Goal: Manage account settings

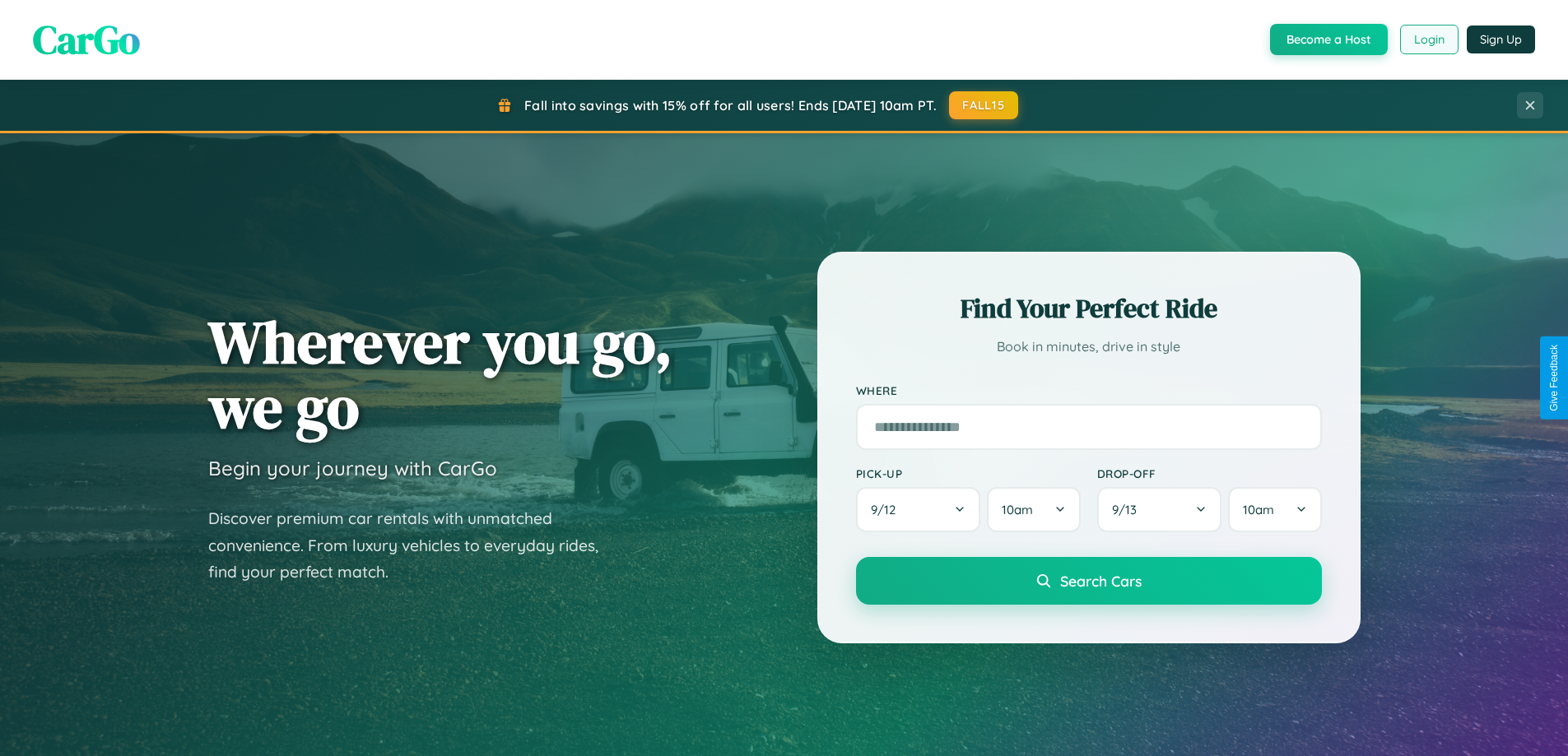
click at [1427, 40] on button "Login" at bounding box center [1429, 39] width 59 height 29
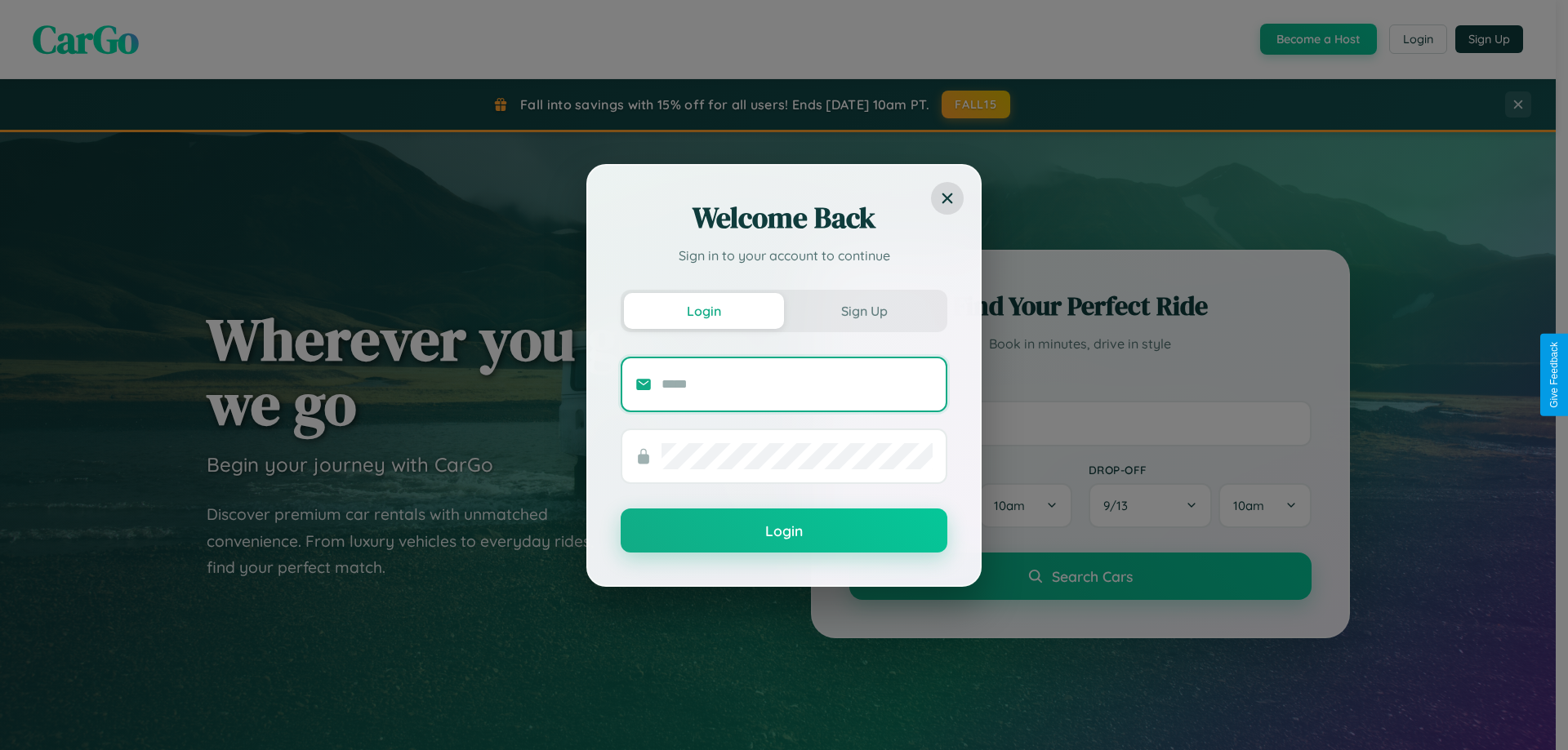
click at [797, 384] on input "text" at bounding box center [796, 385] width 271 height 26
type input "**********"
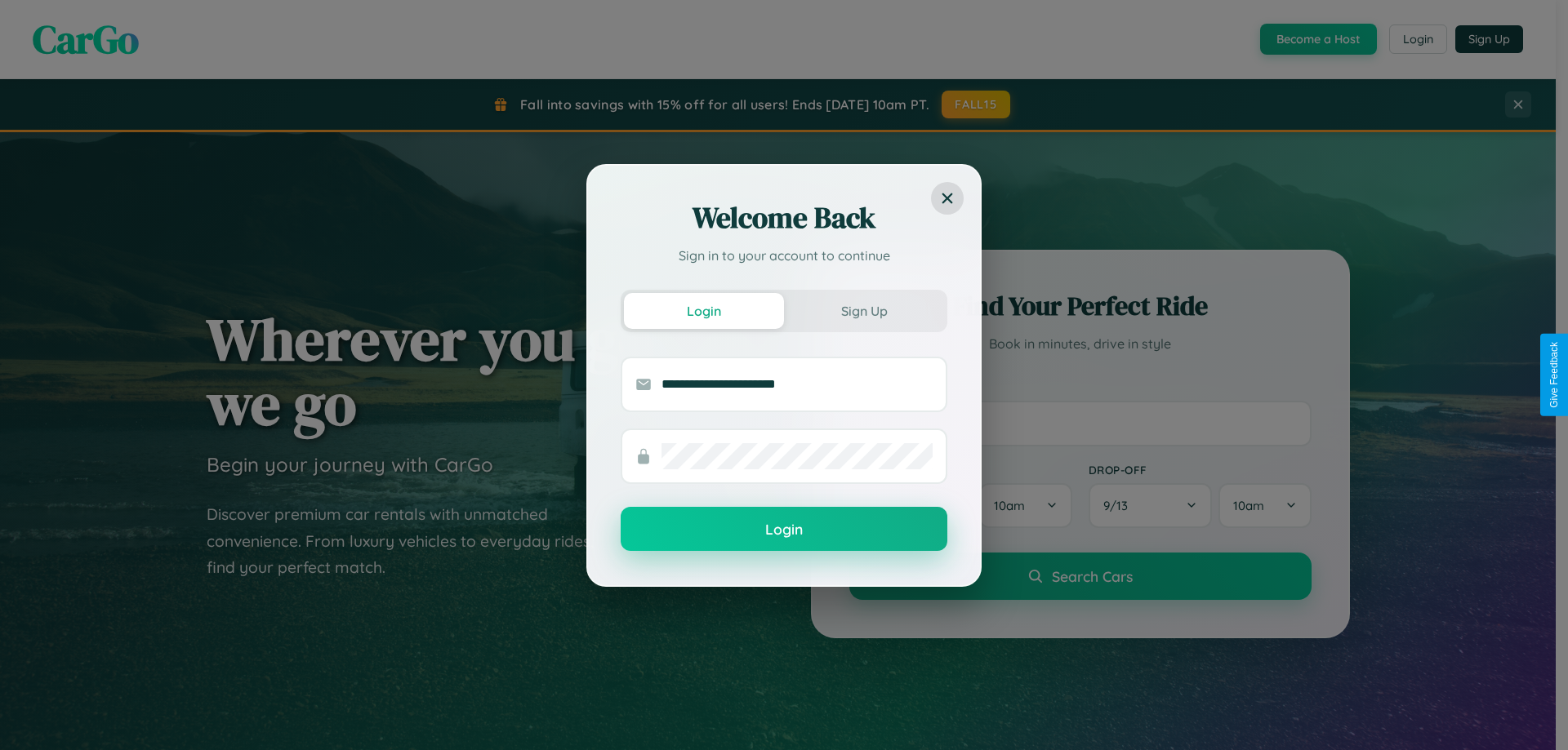
click at [784, 530] on button "Login" at bounding box center [784, 528] width 327 height 44
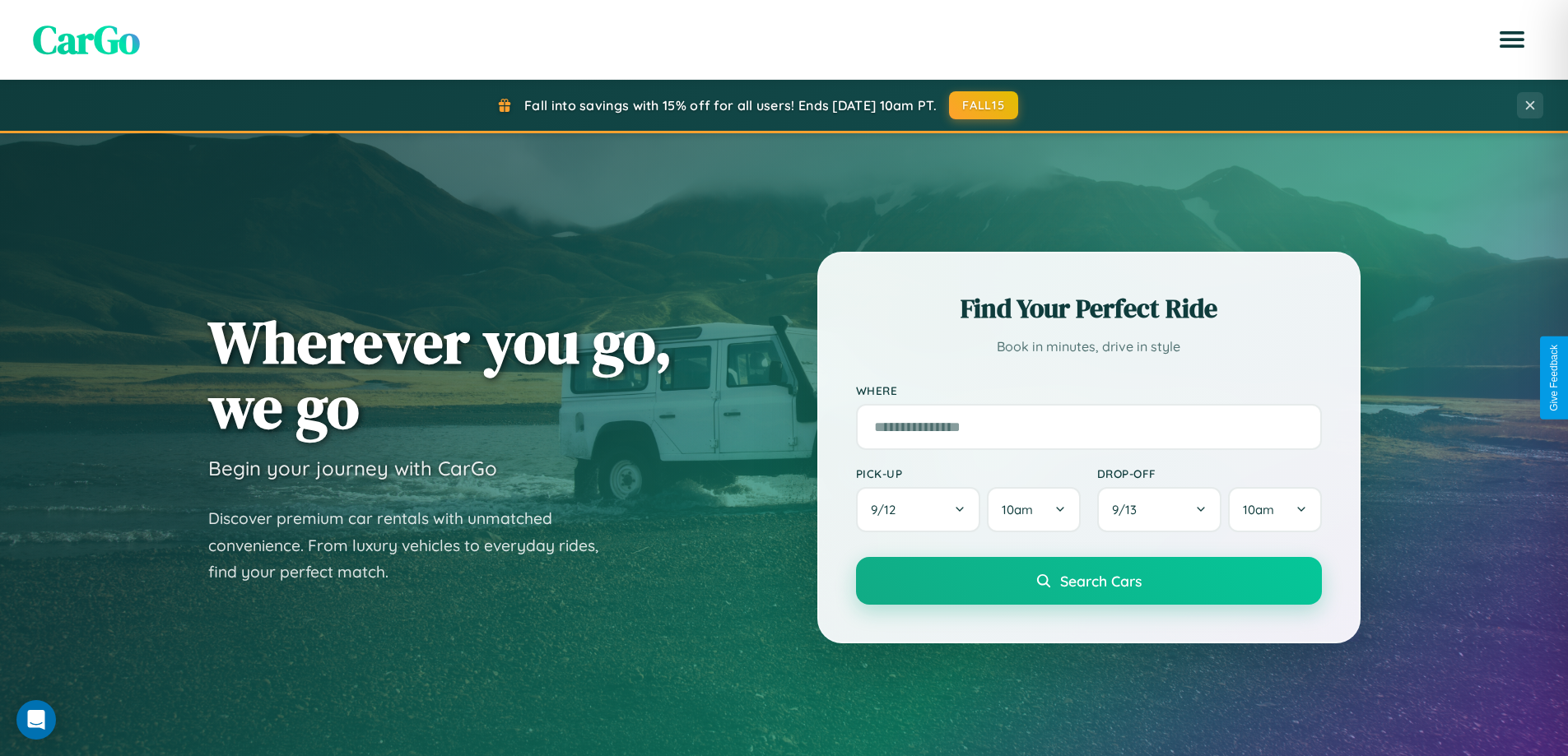
scroll to position [3166, 0]
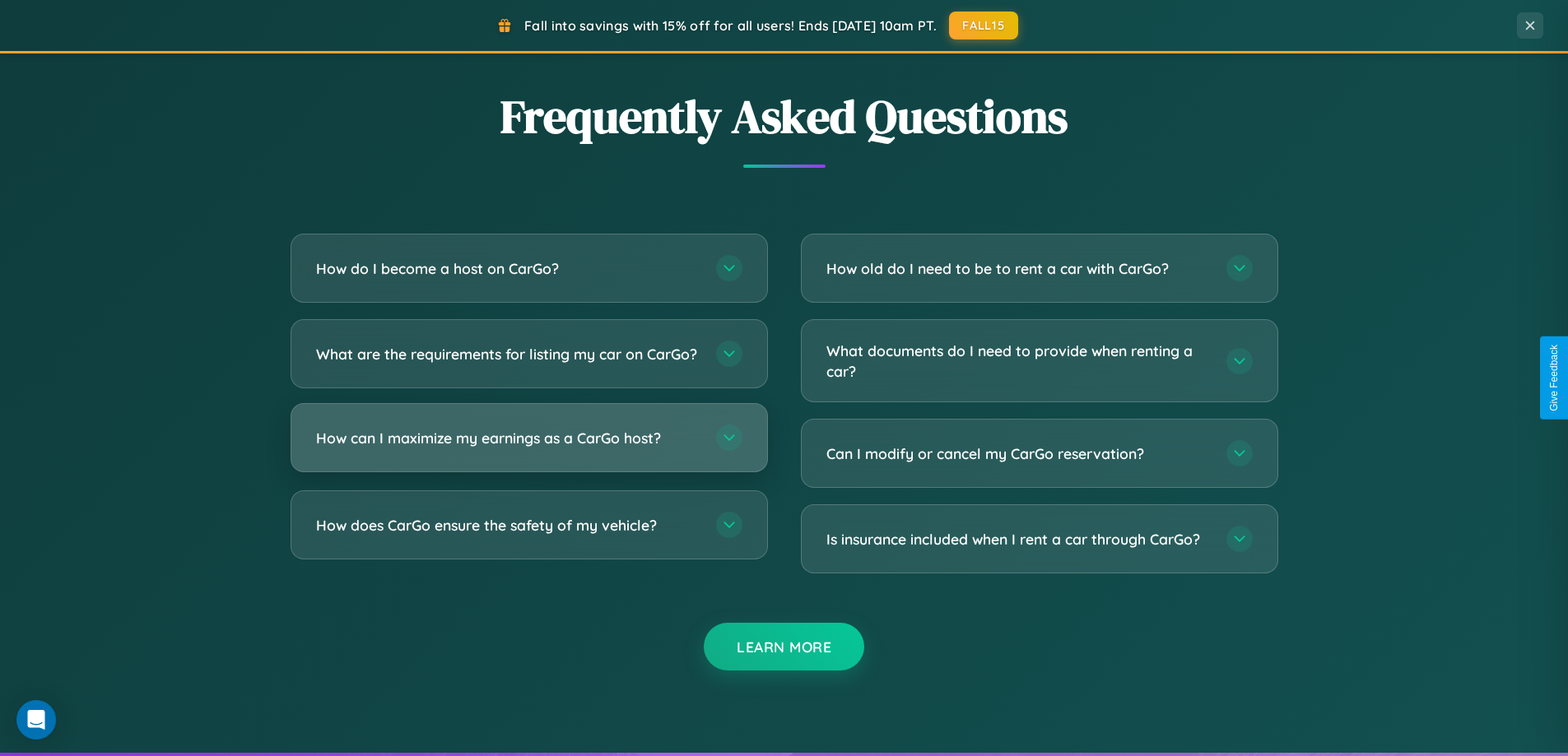
click at [529, 448] on h3 "How can I maximize my earnings as a CarGo host?" at bounding box center [508, 438] width 383 height 21
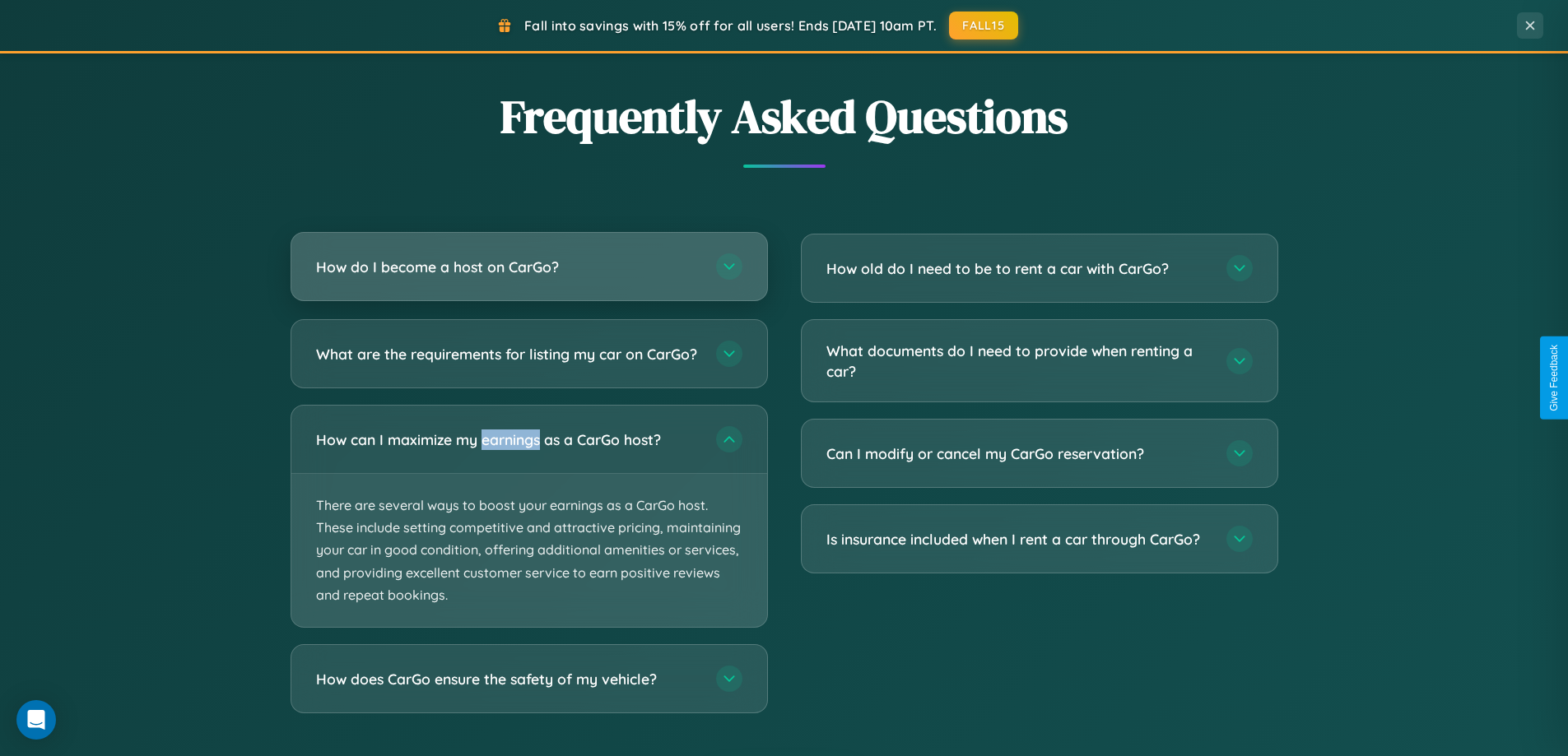
click at [529, 268] on h3 "How do I become a host on CarGo?" at bounding box center [508, 267] width 383 height 21
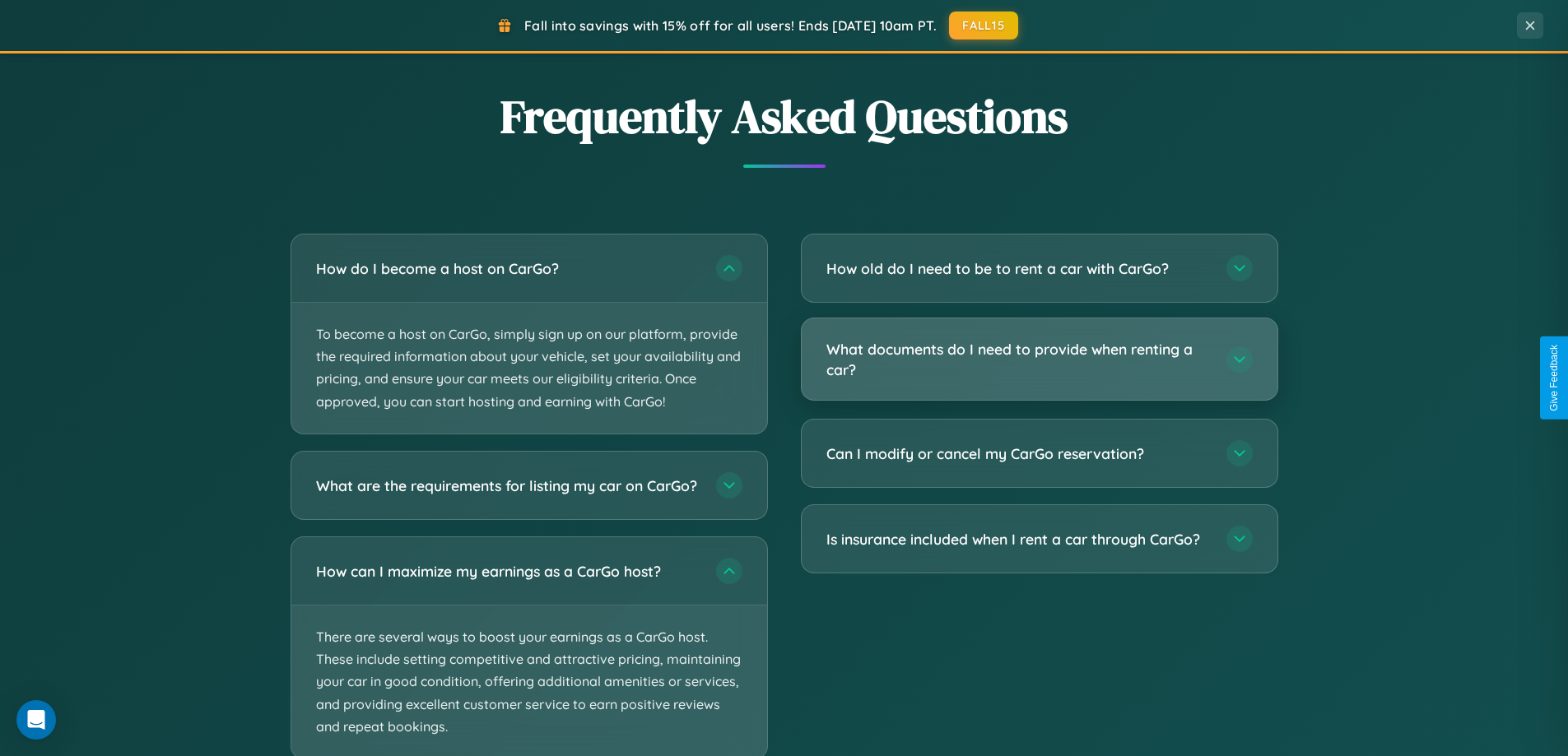
click at [1038, 360] on h3 "What documents do I need to provide when renting a car?" at bounding box center [1018, 359] width 383 height 41
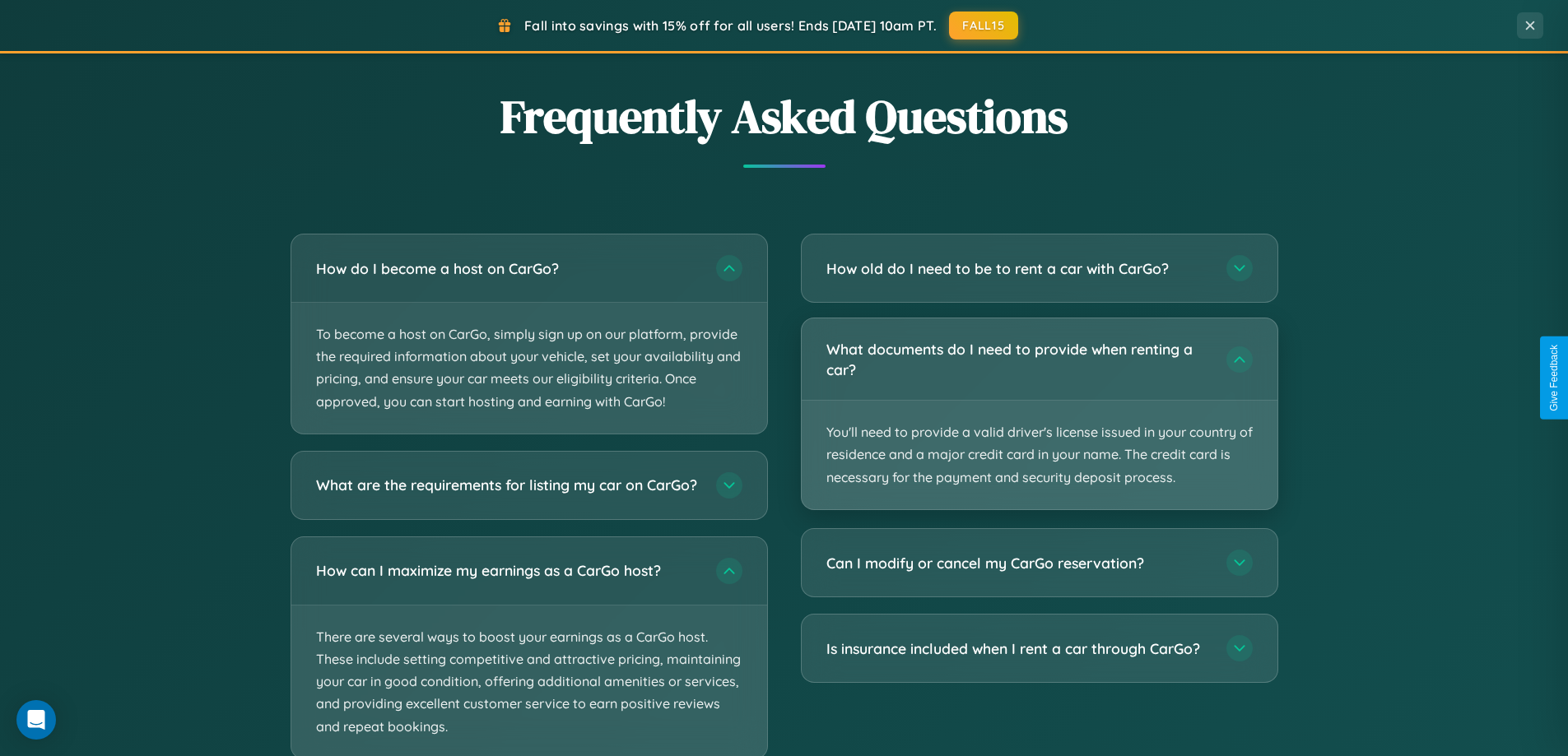
click at [1038, 413] on p "You'll need to provide a valid driver's license issued in your country of resid…" at bounding box center [1039, 455] width 476 height 109
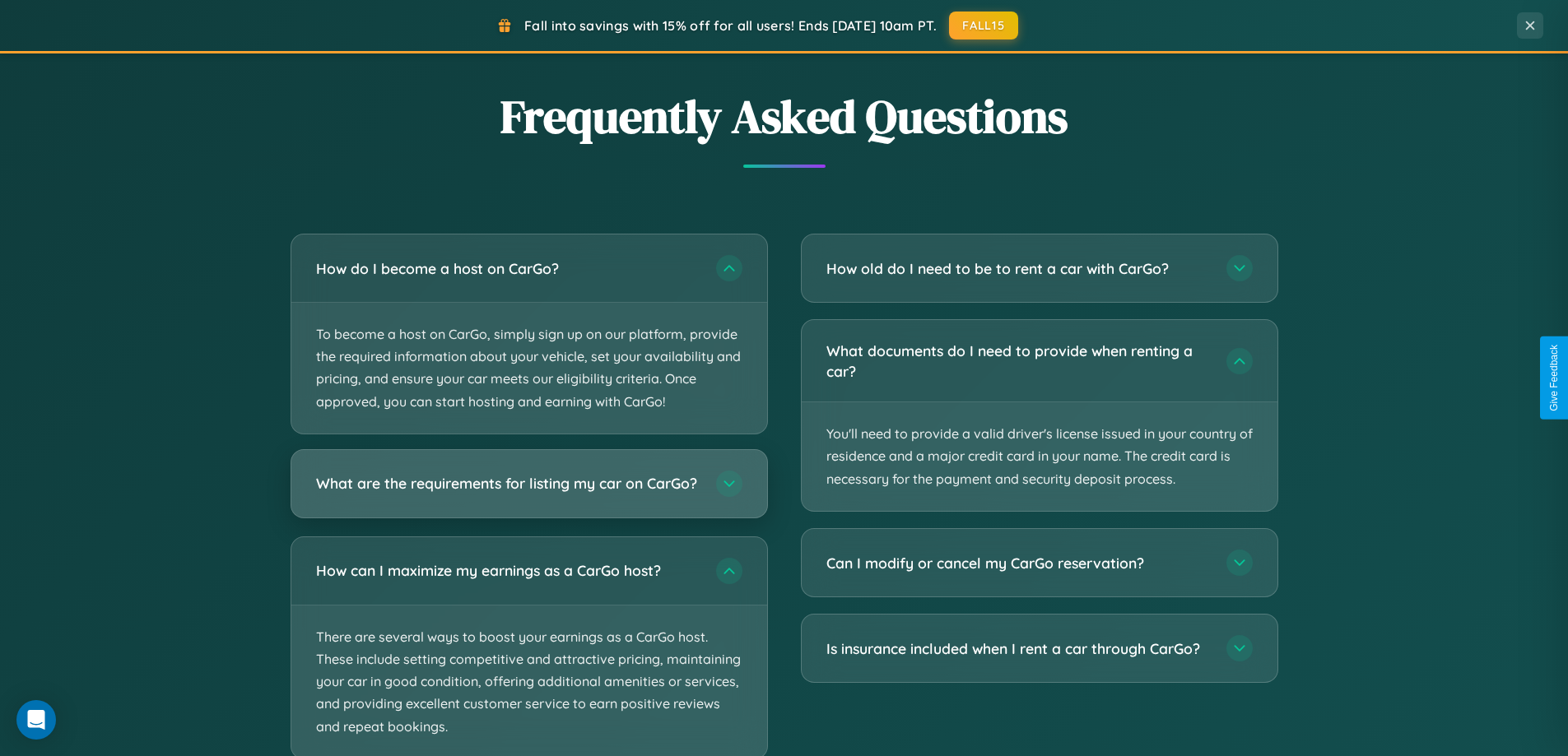
click at [529, 491] on h3 "What are the requirements for listing my car on CarGo?" at bounding box center [508, 483] width 383 height 21
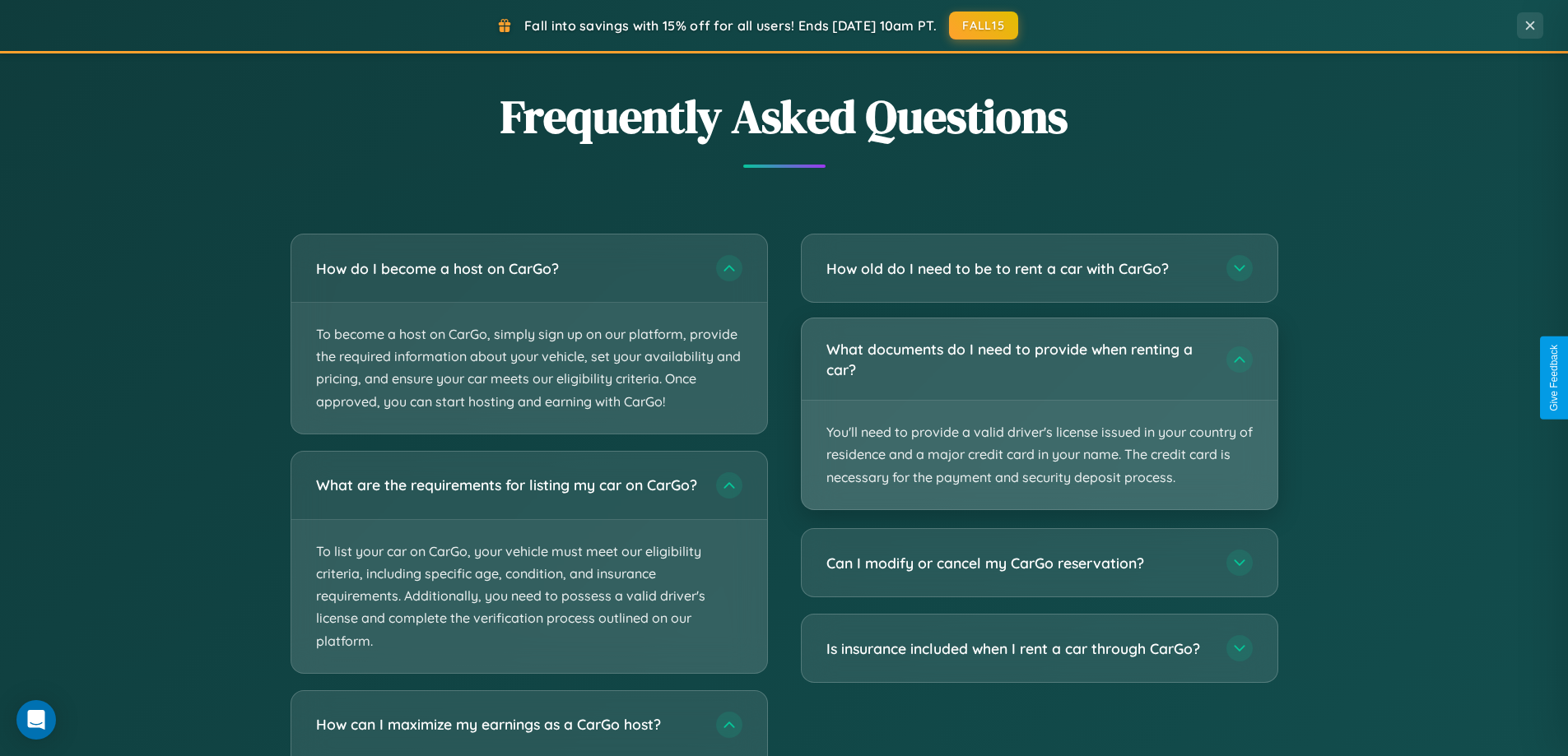
click at [1038, 414] on p "You'll need to provide a valid driver's license issued in your country of resid…" at bounding box center [1039, 455] width 476 height 109
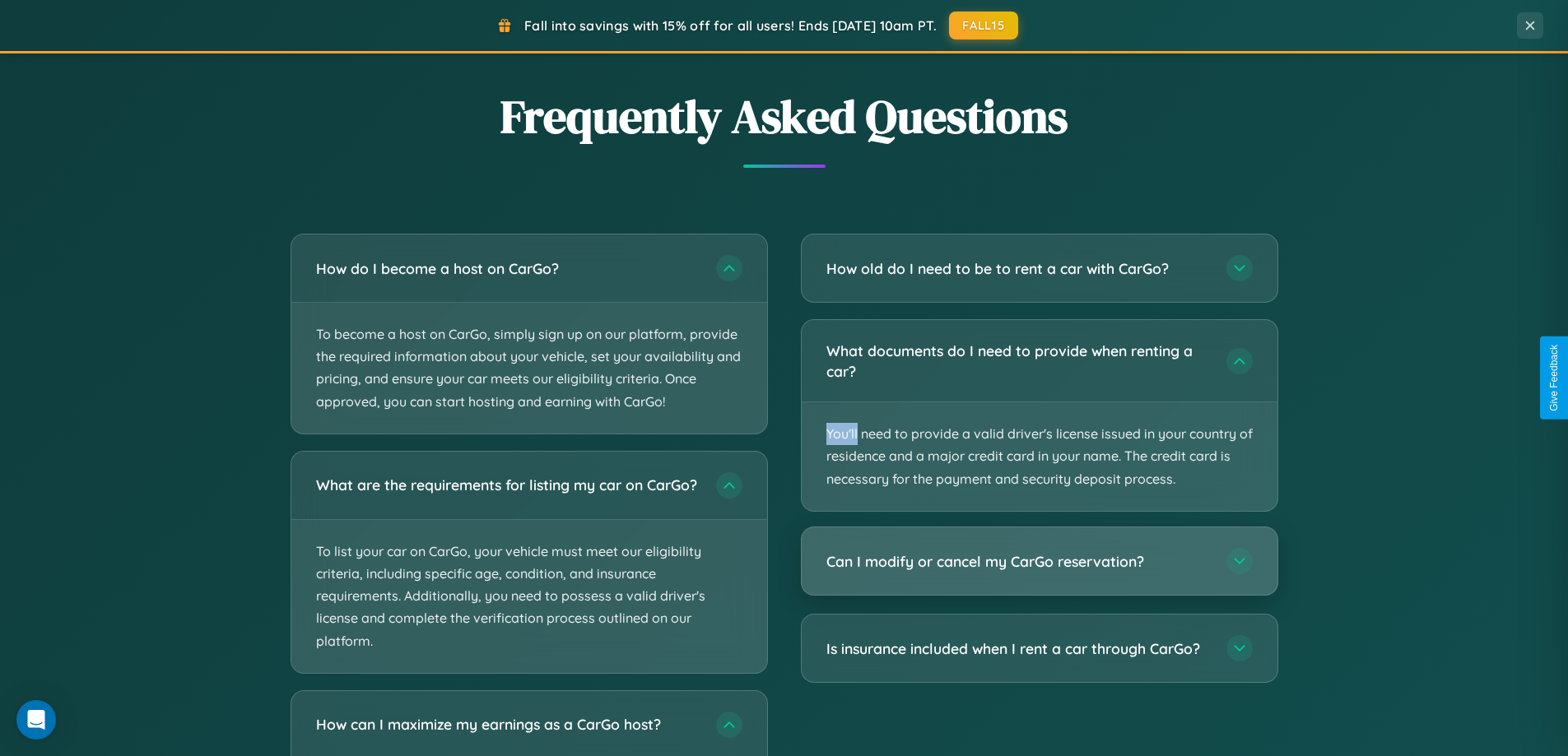
click at [1038, 562] on h3 "Can I modify or cancel my CarGo reservation?" at bounding box center [1018, 562] width 383 height 21
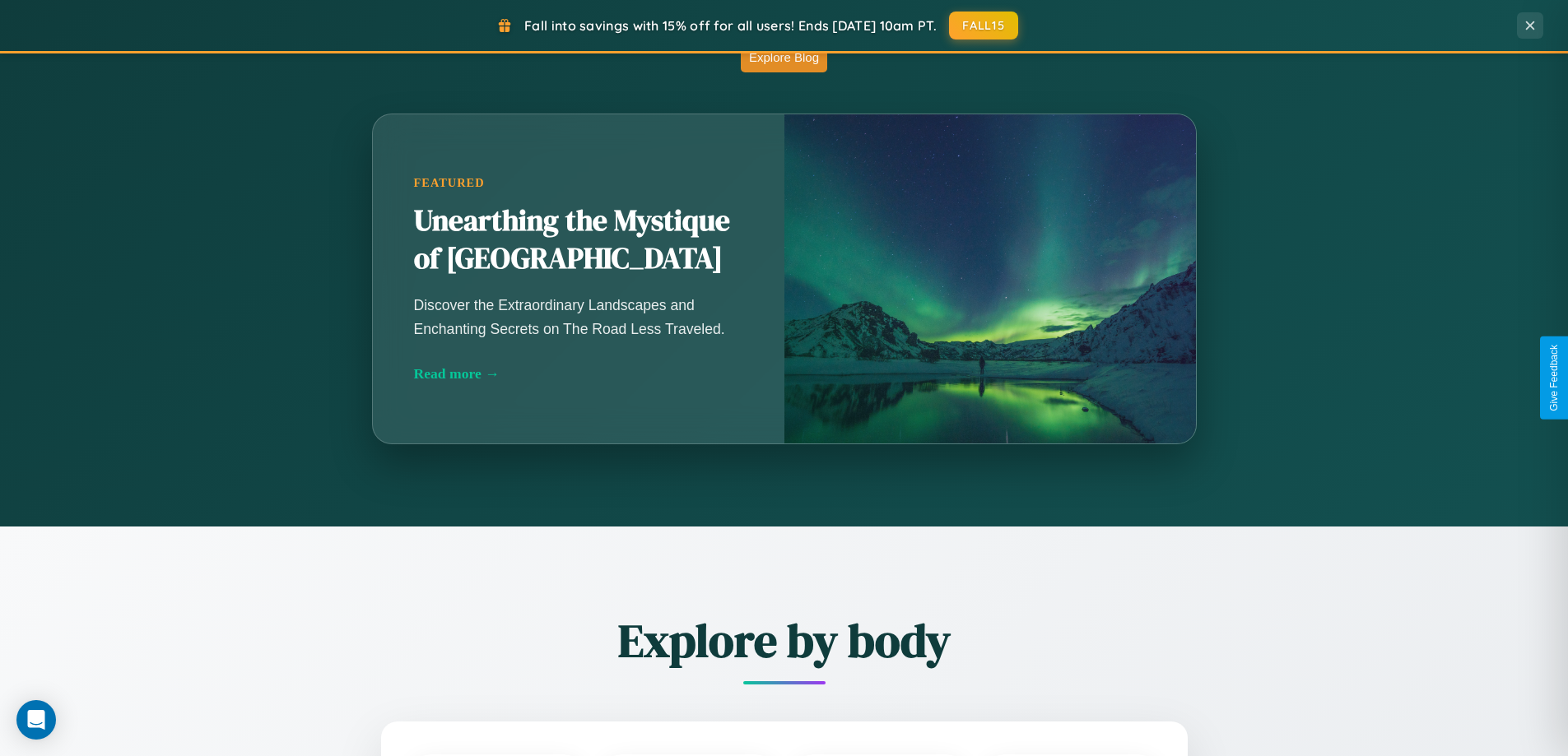
scroll to position [0, 0]
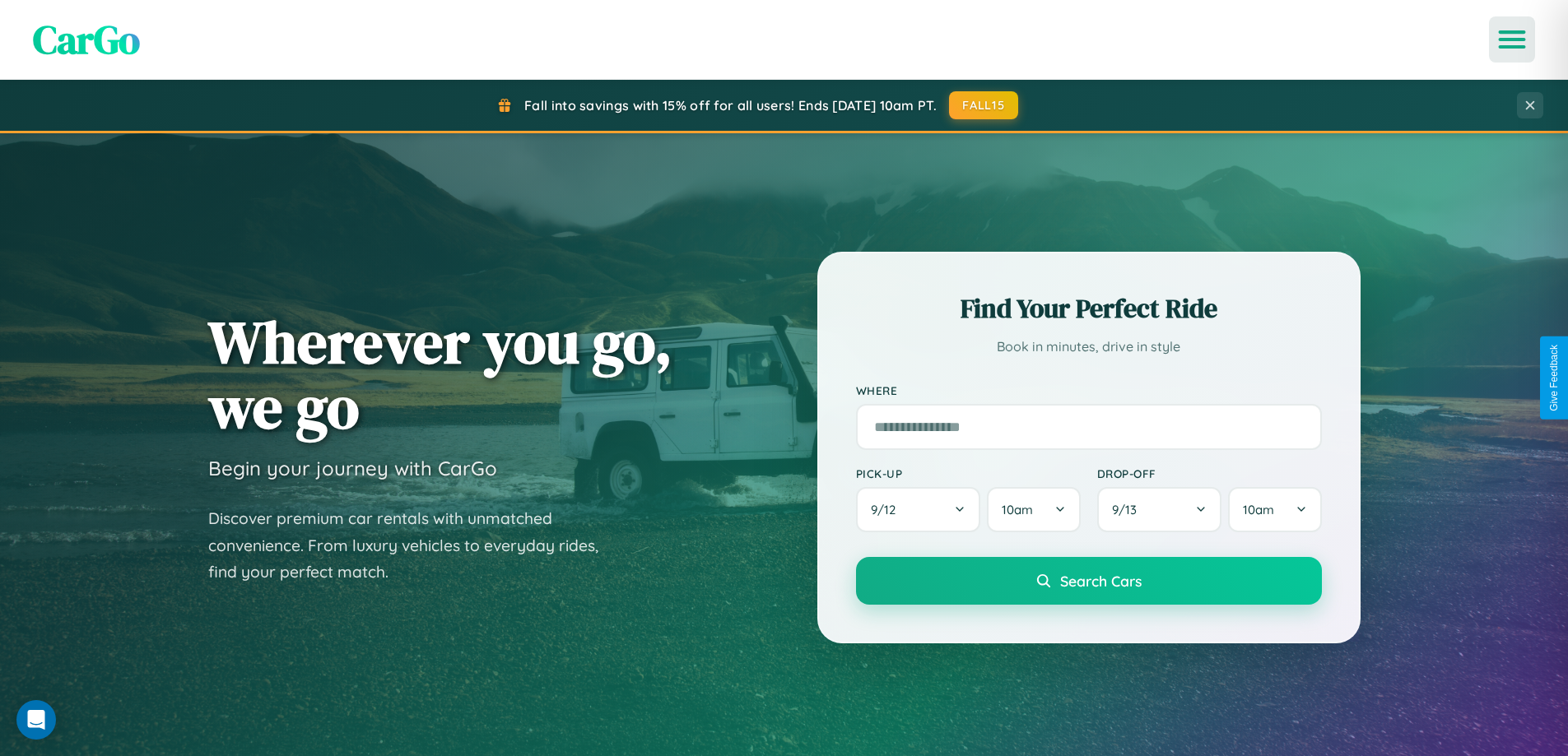
click at [1511, 40] on icon "Open menu" at bounding box center [1511, 40] width 24 height 15
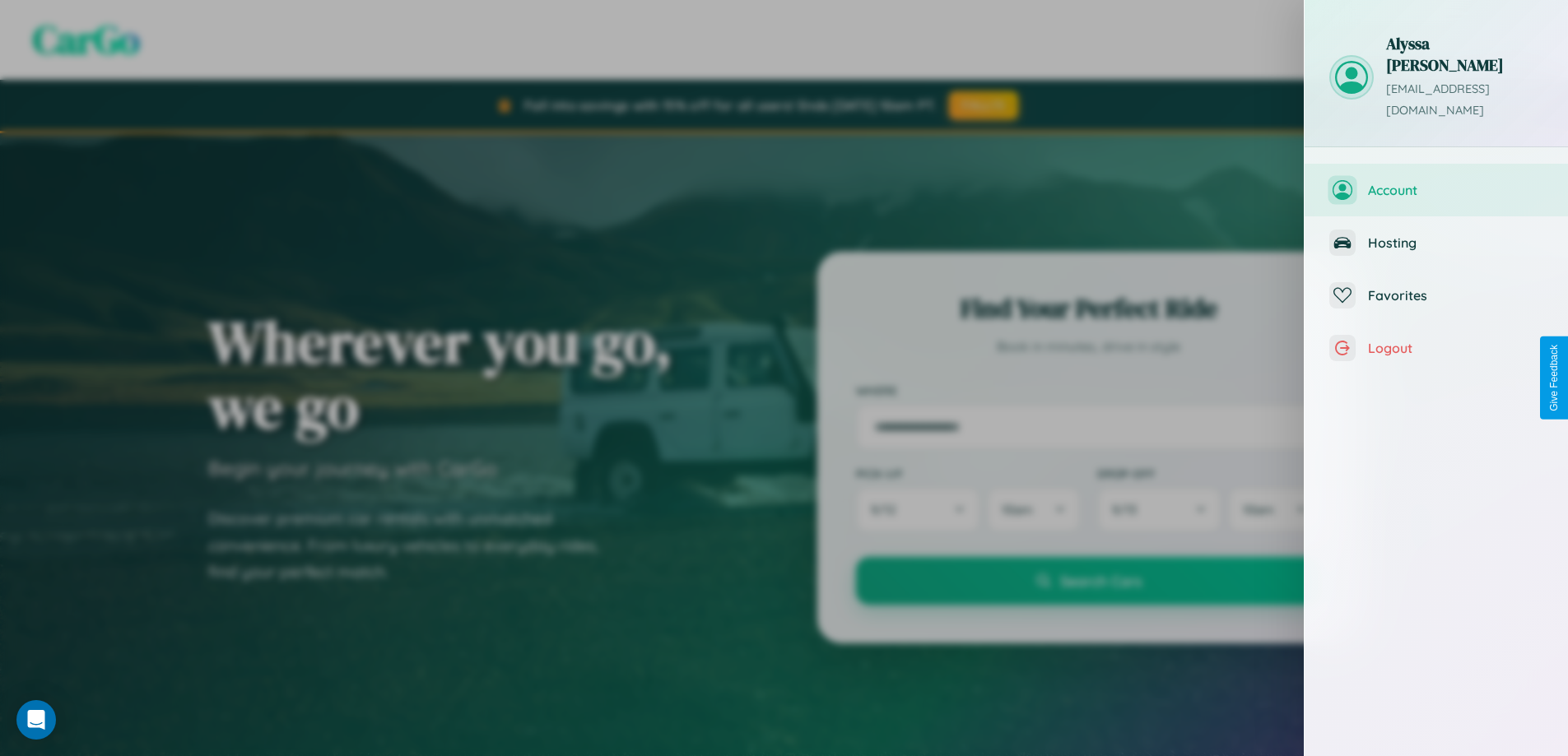
click at [1436, 182] on span "Account" at bounding box center [1456, 190] width 176 height 16
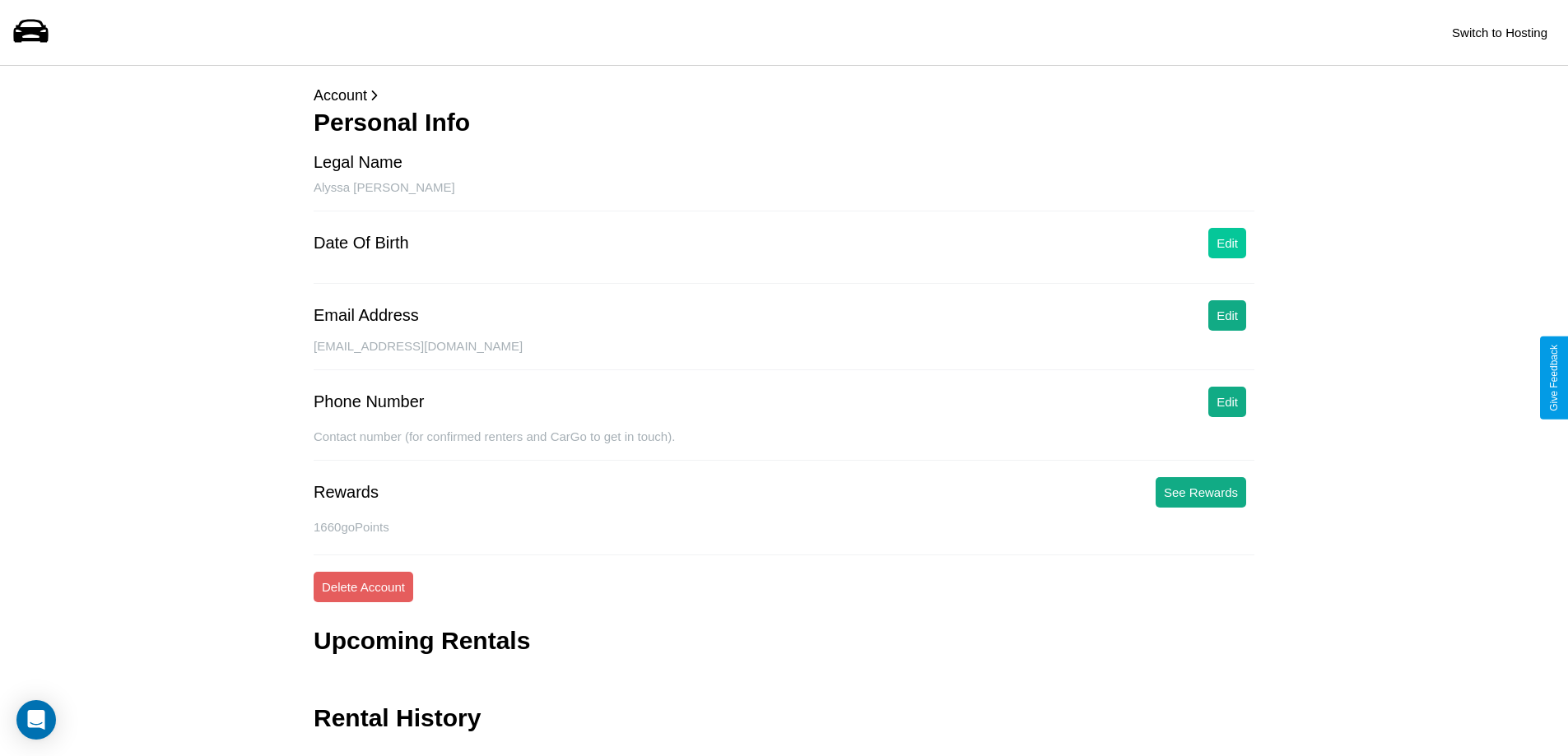
click at [1227, 243] on button "Edit" at bounding box center [1227, 243] width 38 height 30
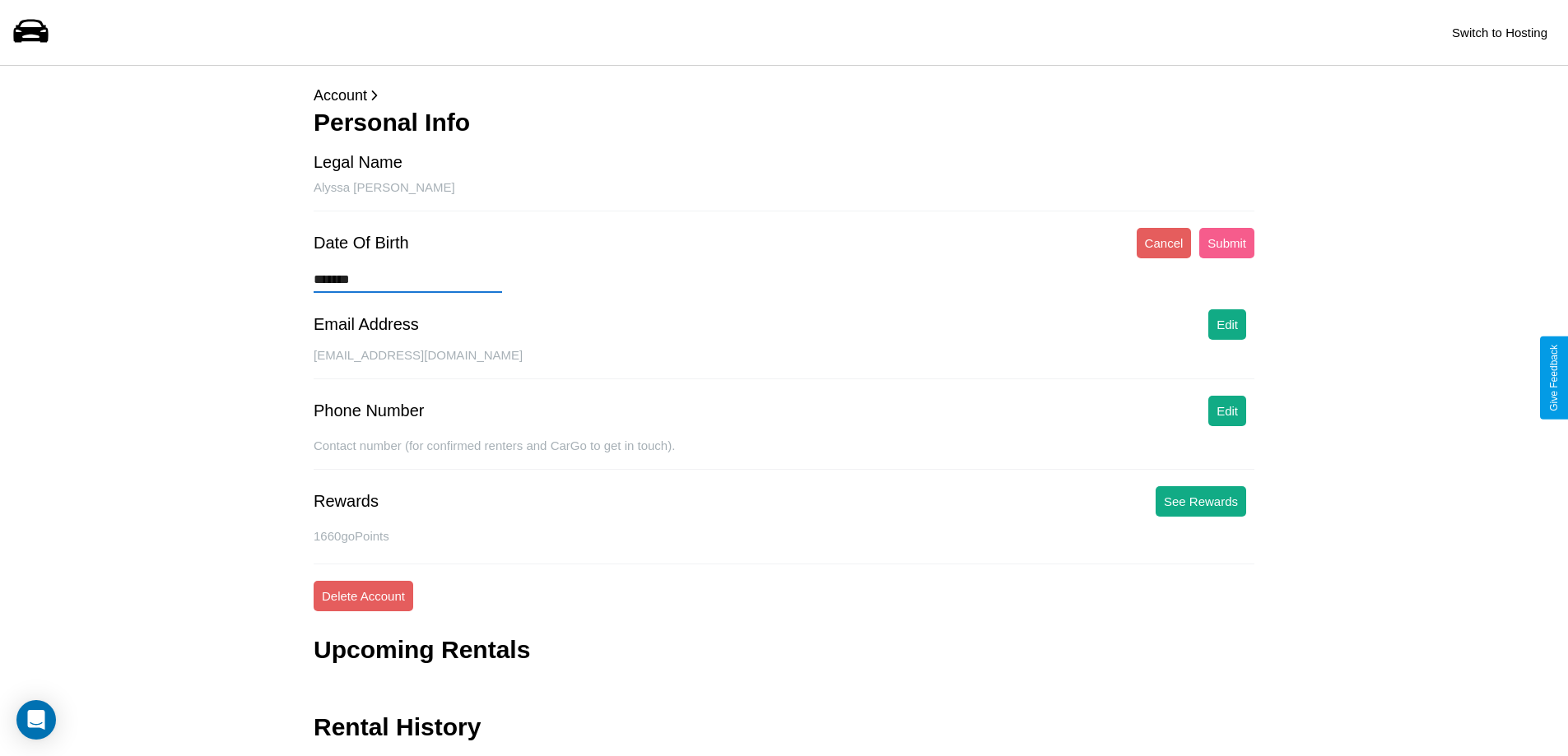
type input "********"
